Goal: Task Accomplishment & Management: Manage account settings

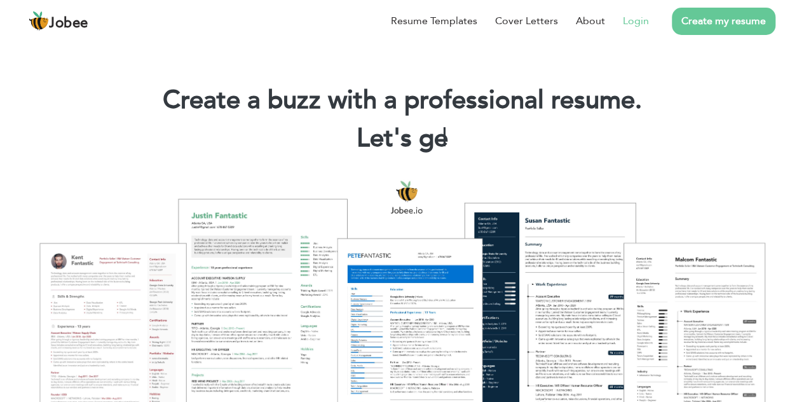
click at [636, 25] on link "Login" at bounding box center [636, 20] width 26 height 15
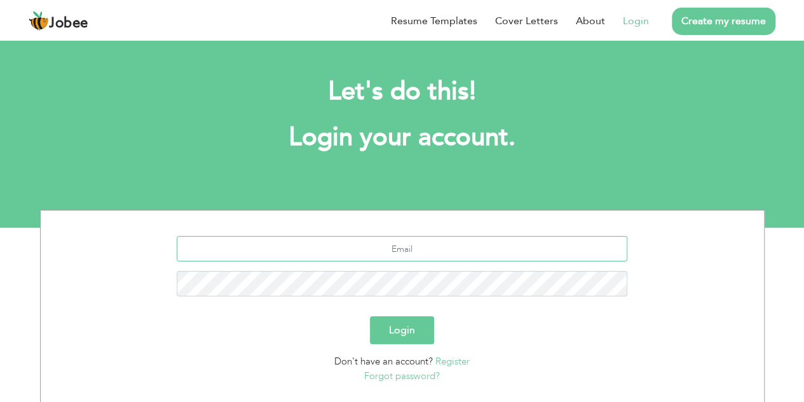
click at [390, 250] on input "text" at bounding box center [402, 248] width 451 height 25
type input "[EMAIL_ADDRESS][DOMAIN_NAME]"
click at [393, 332] on button "Login" at bounding box center [402, 330] width 64 height 28
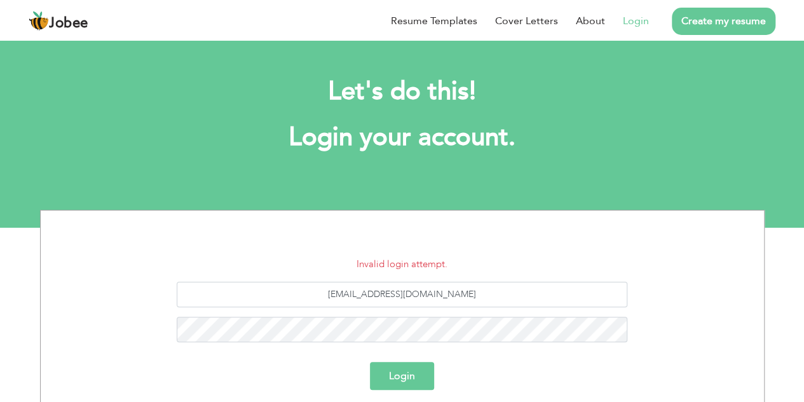
click at [392, 372] on button "Login" at bounding box center [402, 376] width 64 height 28
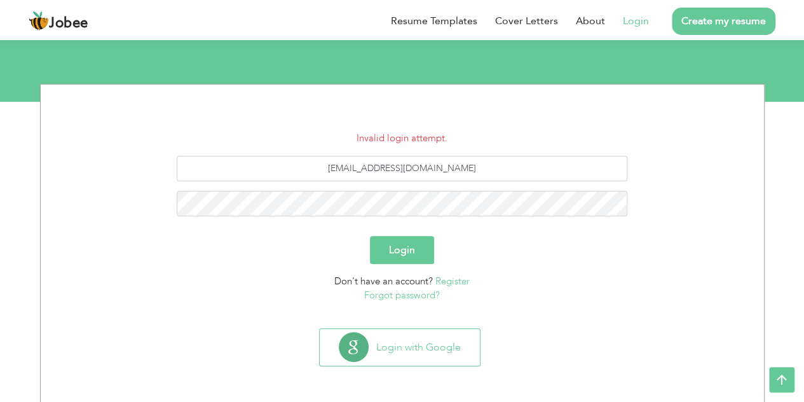
click at [400, 297] on link "Forgot password?" at bounding box center [402, 295] width 76 height 13
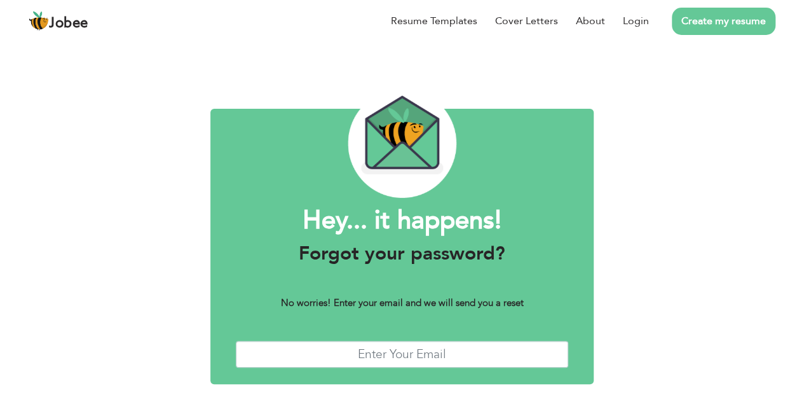
click at [656, 186] on div "Hey... it happens! Forgot your password? No worries! Enter your email and we wi…" at bounding box center [402, 243] width 804 height 411
